Goal: Navigation & Orientation: Find specific page/section

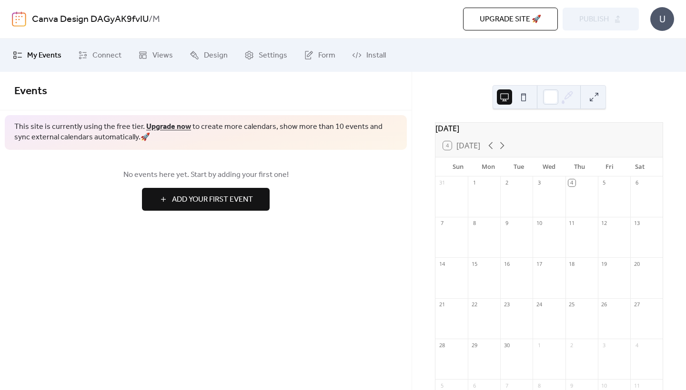
click at [503, 134] on div "[DATE]" at bounding box center [548, 128] width 227 height 11
click at [483, 128] on div "[DATE]" at bounding box center [548, 128] width 227 height 11
click at [502, 151] on icon at bounding box center [501, 145] width 11 height 11
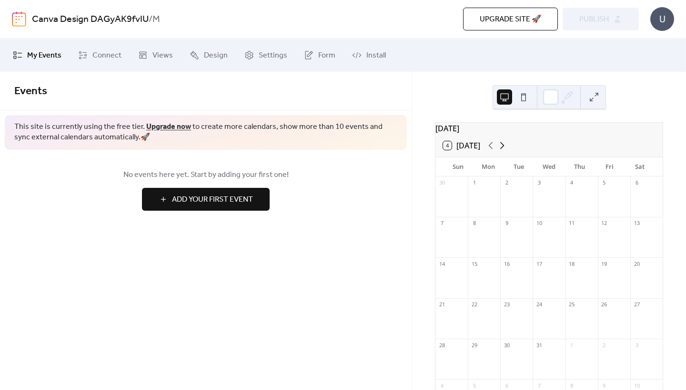
click at [502, 151] on icon at bounding box center [501, 145] width 11 height 11
click at [459, 152] on button "4 [DATE]" at bounding box center [462, 145] width 44 height 13
click at [504, 150] on icon at bounding box center [502, 145] width 4 height 7
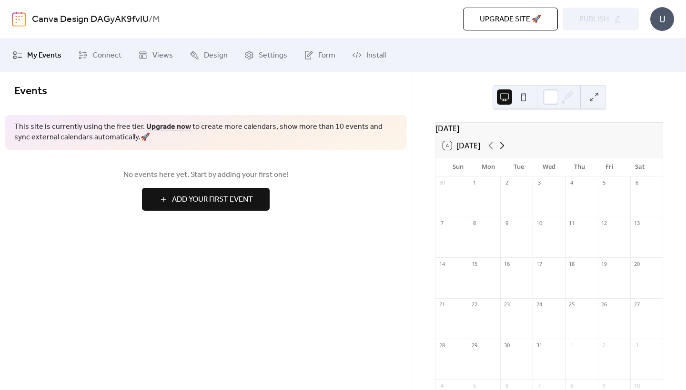
click at [504, 150] on icon at bounding box center [502, 145] width 4 height 7
